Goal: Complete application form

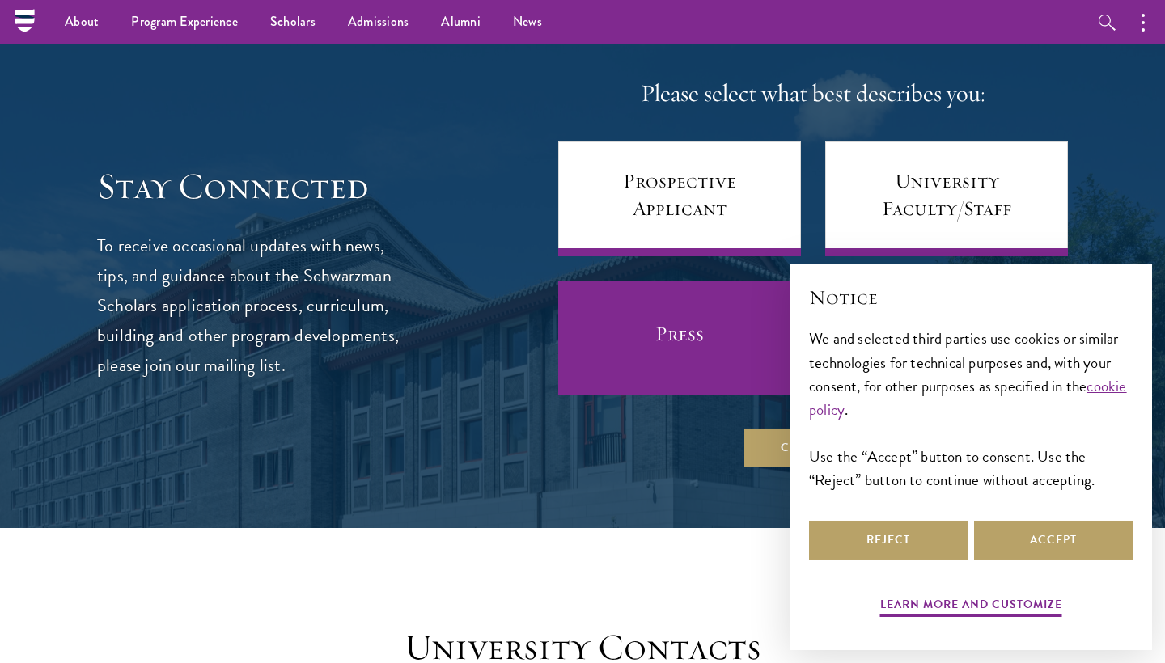
scroll to position [6338, 0]
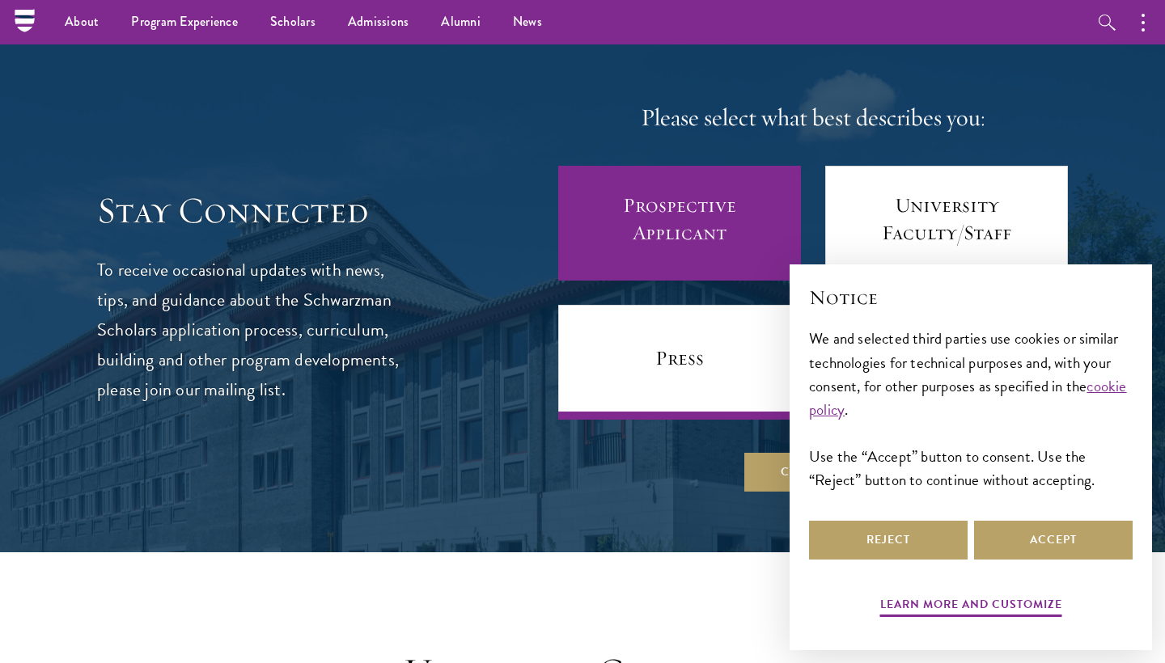
click at [730, 166] on link "Prospective Applicant" at bounding box center [679, 223] width 243 height 115
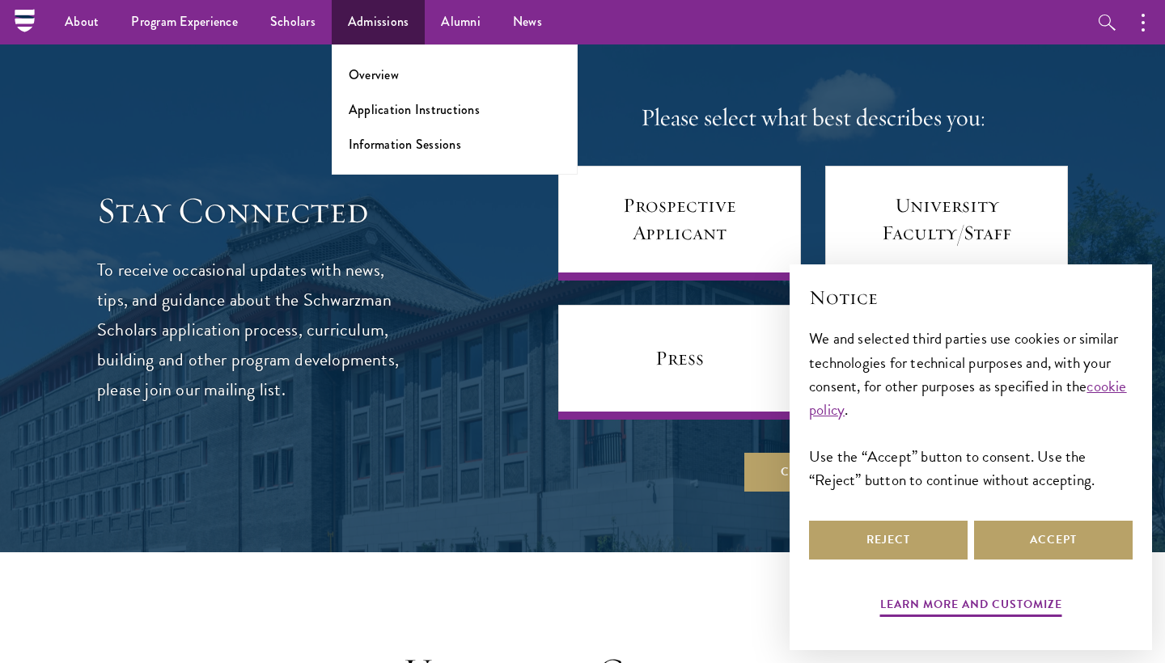
click at [413, 20] on link "Admissions" at bounding box center [379, 22] width 94 height 44
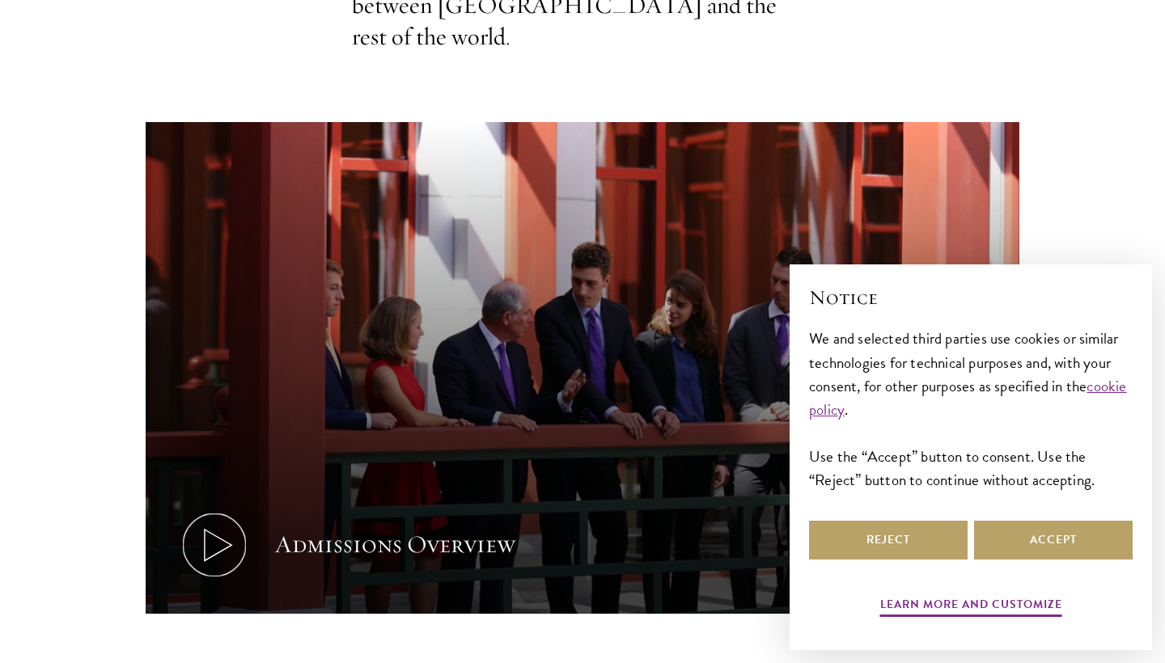
scroll to position [719, 0]
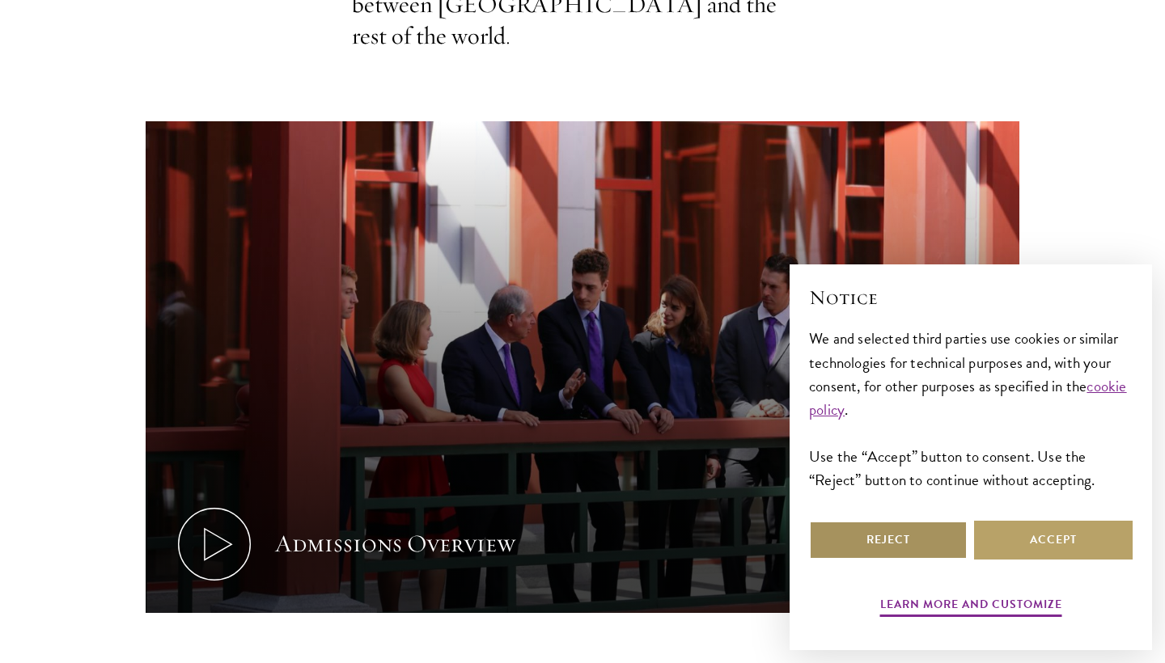
click at [855, 532] on button "Reject" at bounding box center [888, 540] width 159 height 39
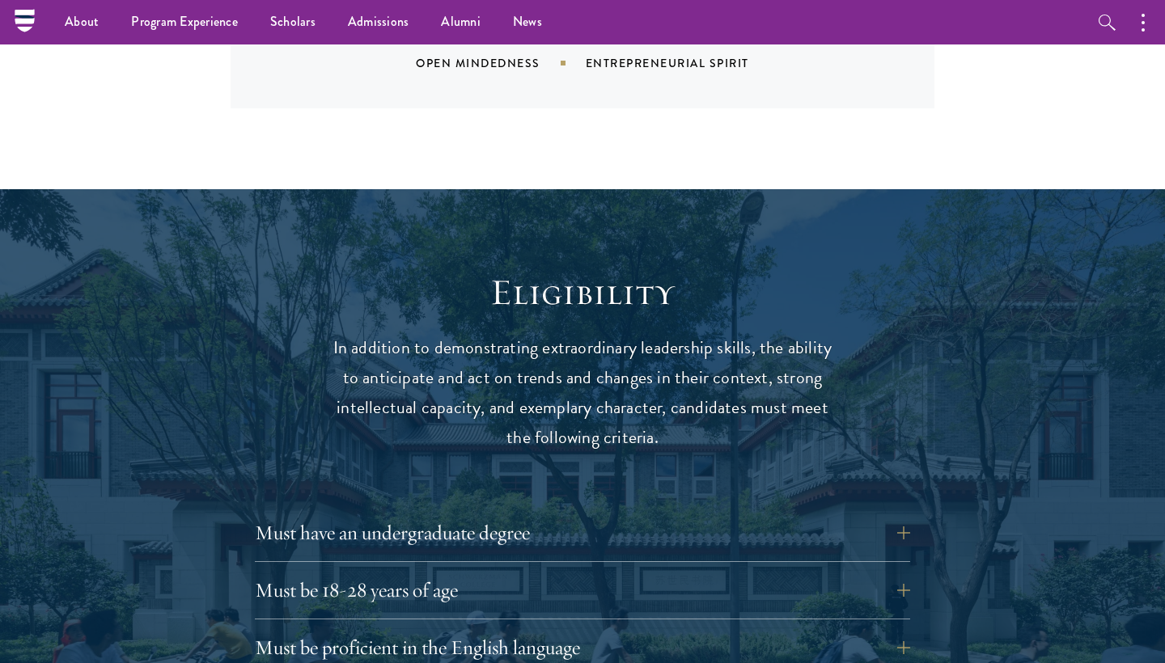
scroll to position [1696, 0]
